Goal: Information Seeking & Learning: Learn about a topic

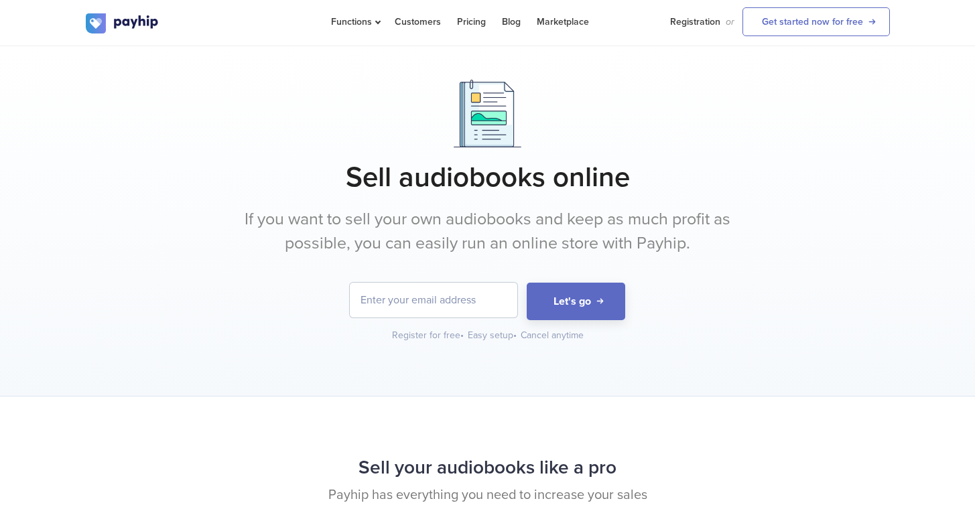
click at [539, 123] on div at bounding box center [488, 114] width 804 height 68
drag, startPoint x: 302, startPoint y: 222, endPoint x: 410, endPoint y: 218, distance: 107.9
click at [363, 218] on font "If you want to sell your own audiobooks and keep as much profit as possible, yo…" at bounding box center [487, 231] width 486 height 44
click at [410, 218] on font "If you want to sell your own audiobooks and keep as much profit as possible, yo…" at bounding box center [487, 231] width 486 height 44
drag, startPoint x: 466, startPoint y: 220, endPoint x: 526, endPoint y: 219, distance: 59.6
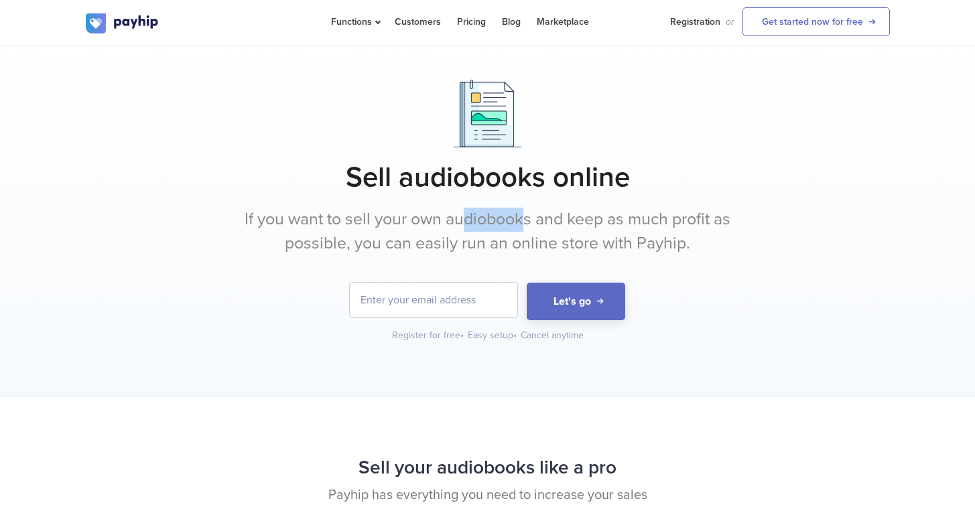
click at [526, 219] on font "If you want to sell your own audiobooks and keep as much profit as possible, yo…" at bounding box center [487, 231] width 486 height 44
drag, startPoint x: 567, startPoint y: 218, endPoint x: 698, endPoint y: 224, distance: 130.8
click at [682, 223] on font "If you want to sell your own audiobooks and keep as much profit as possible, yo…" at bounding box center [487, 231] width 486 height 44
click at [699, 224] on font "If you want to sell your own audiobooks and keep as much profit as possible, yo…" at bounding box center [487, 231] width 486 height 44
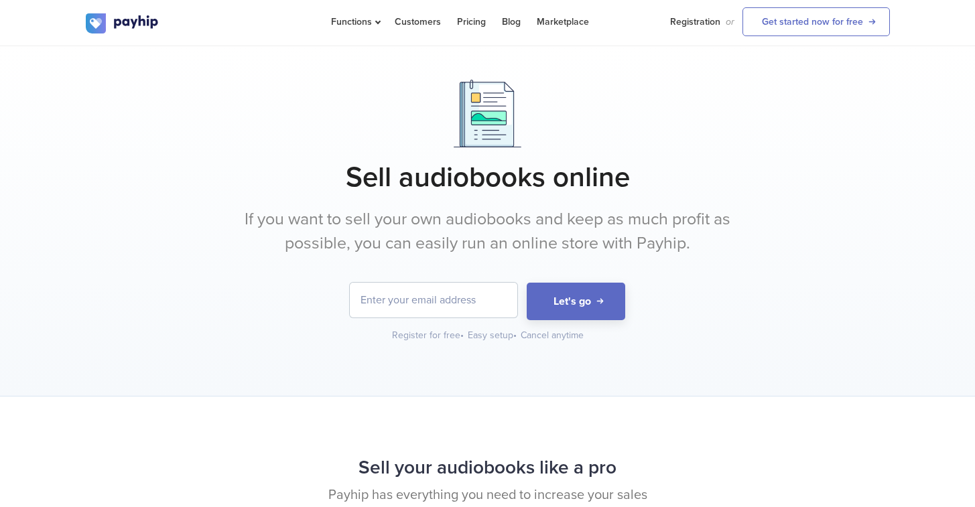
click at [760, 218] on div "Sell ​​audiobooks online If you want to sell your own audiobooks and keep as mu…" at bounding box center [488, 211] width 804 height 263
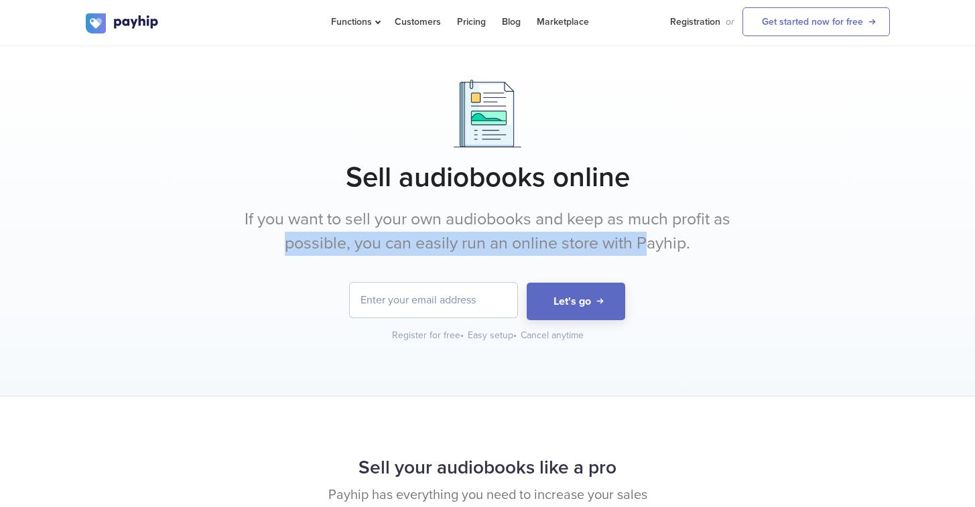
drag, startPoint x: 772, startPoint y: 216, endPoint x: 624, endPoint y: 234, distance: 148.5
click at [633, 233] on div "Sell ​​audiobooks online If you want to sell your own audiobooks and keep as mu…" at bounding box center [488, 211] width 804 height 263
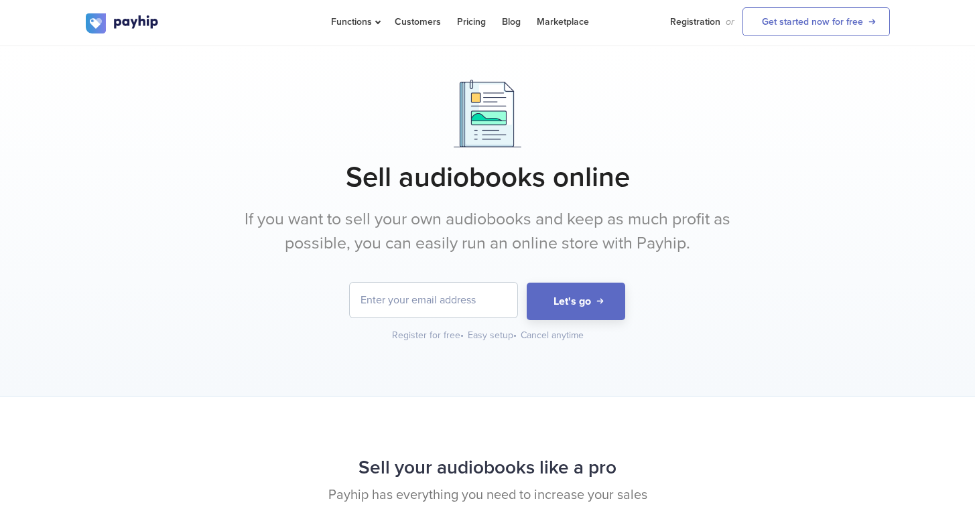
click at [737, 242] on p "If you want to sell your own audiobooks and keep as much profit as possible, yo…" at bounding box center [487, 232] width 502 height 48
drag, startPoint x: 708, startPoint y: 247, endPoint x: 519, endPoint y: 231, distance: 189.6
click at [533, 232] on p "If you want to sell your own audiobooks and keep as much profit as possible, yo…" at bounding box center [487, 232] width 502 height 48
click at [519, 231] on p "If you want to sell your own audiobooks and keep as much profit as possible, yo…" at bounding box center [487, 232] width 502 height 48
drag, startPoint x: 170, startPoint y: 27, endPoint x: 99, endPoint y: 20, distance: 71.4
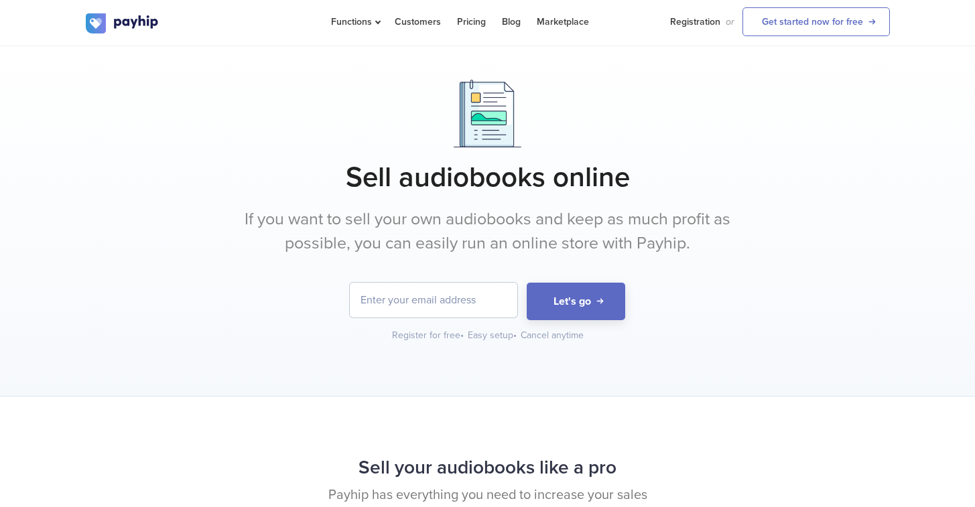
click at [99, 20] on div "Functions Sell Digital Downloads Online courses Coaching Expand" at bounding box center [488, 23] width 804 height 46
click at [158, 106] on div at bounding box center [488, 114] width 804 height 68
click at [697, 84] on div at bounding box center [488, 114] width 804 height 68
click at [466, 25] on font "Pricing" at bounding box center [471, 21] width 29 height 11
